Goal: Information Seeking & Learning: Get advice/opinions

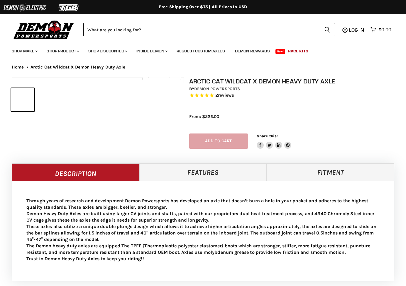
select select "******"
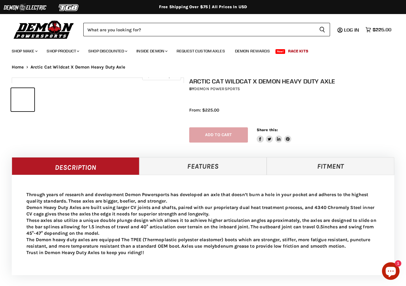
select select "******"
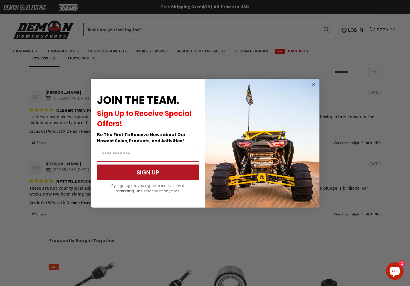
scroll to position [545, 0]
